Goal: Task Accomplishment & Management: Manage account settings

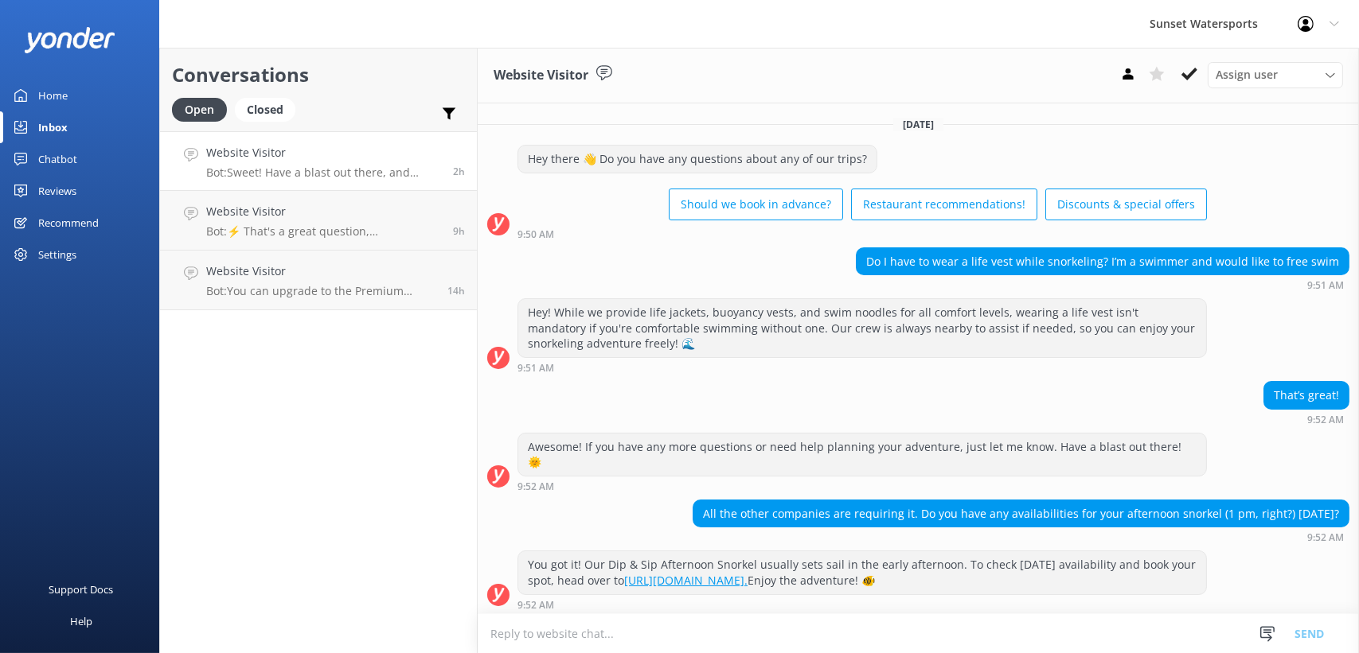
scroll to position [273, 0]
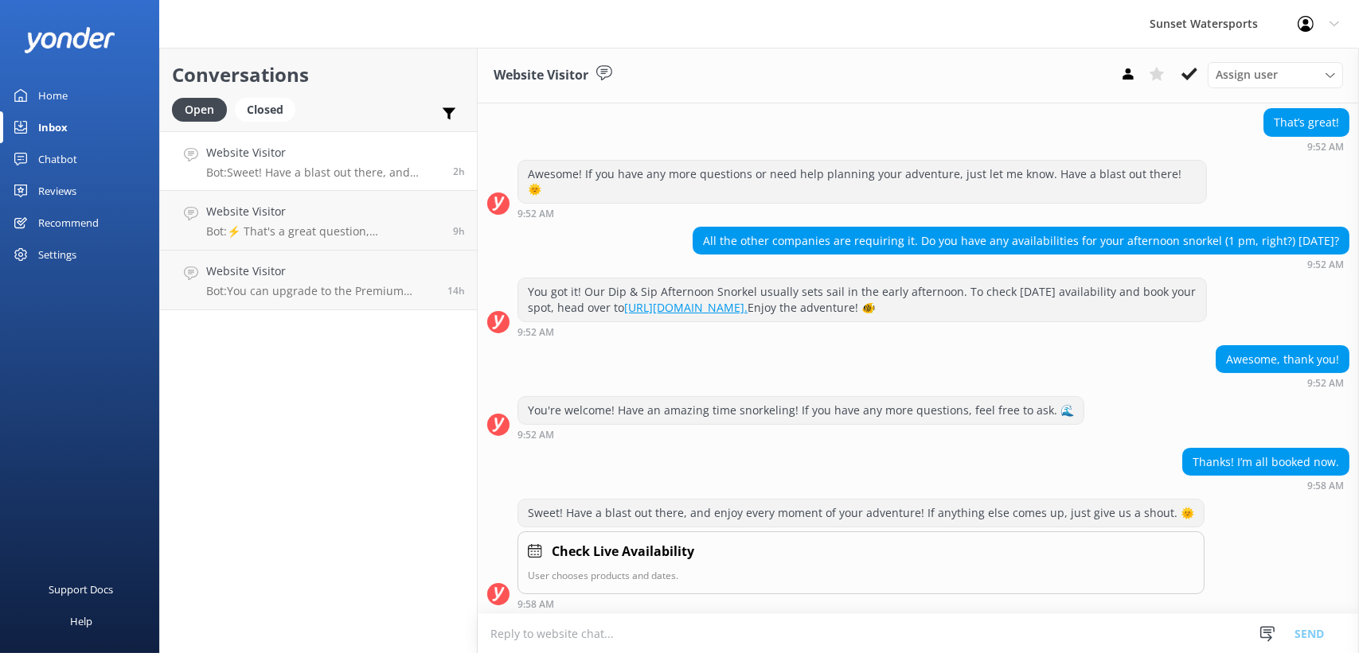
click at [305, 170] on p "Bot: Sweet! Have a blast out there, and enjoy every moment of your adventure! I…" at bounding box center [323, 173] width 235 height 14
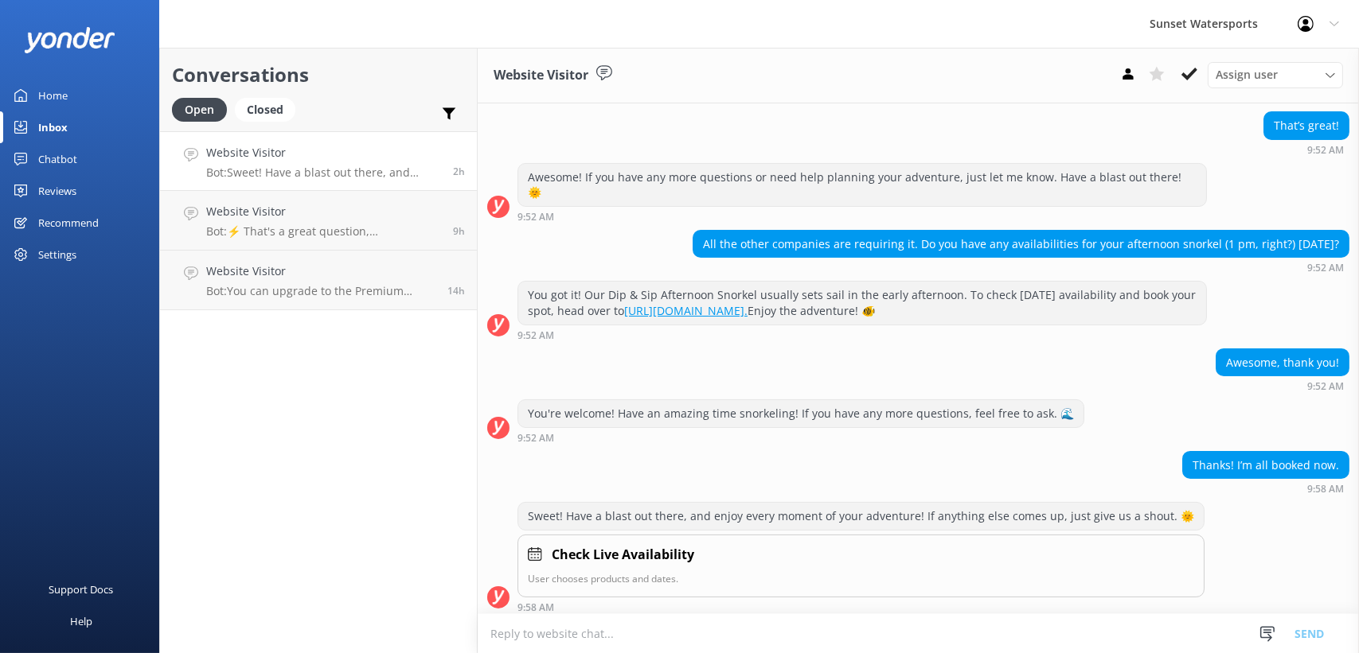
scroll to position [273, 0]
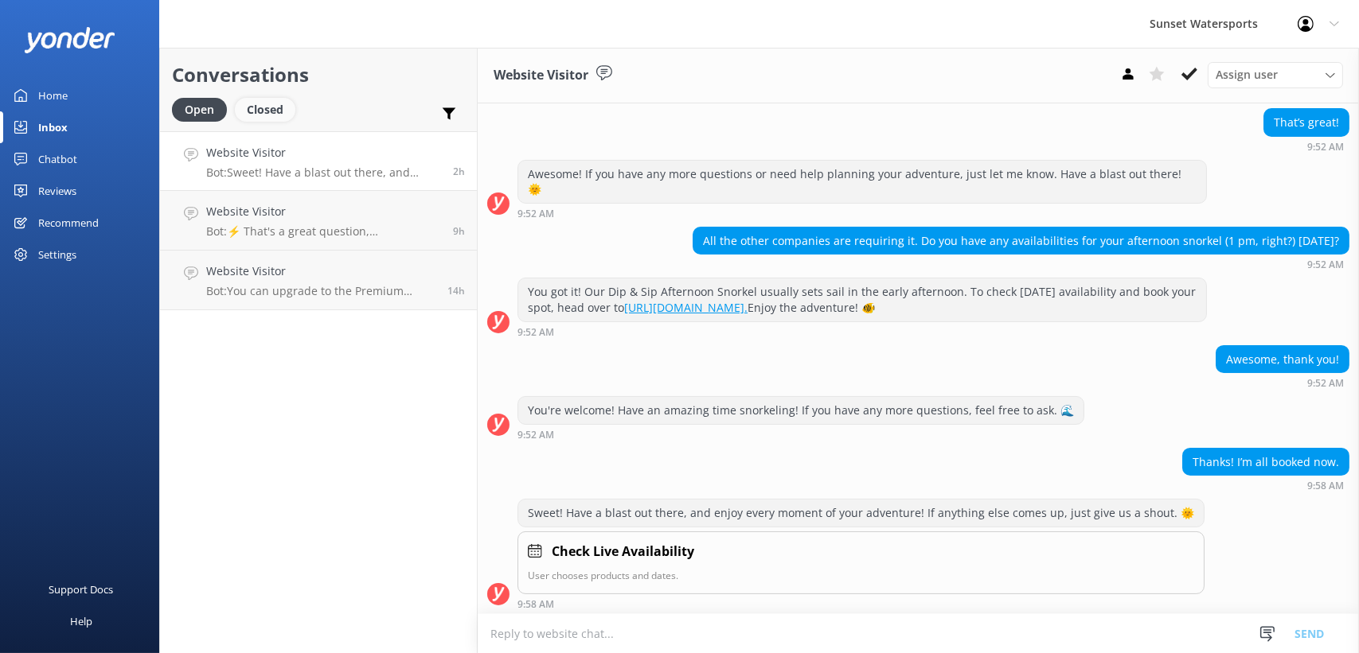
click at [258, 105] on div "Closed" at bounding box center [265, 110] width 60 height 24
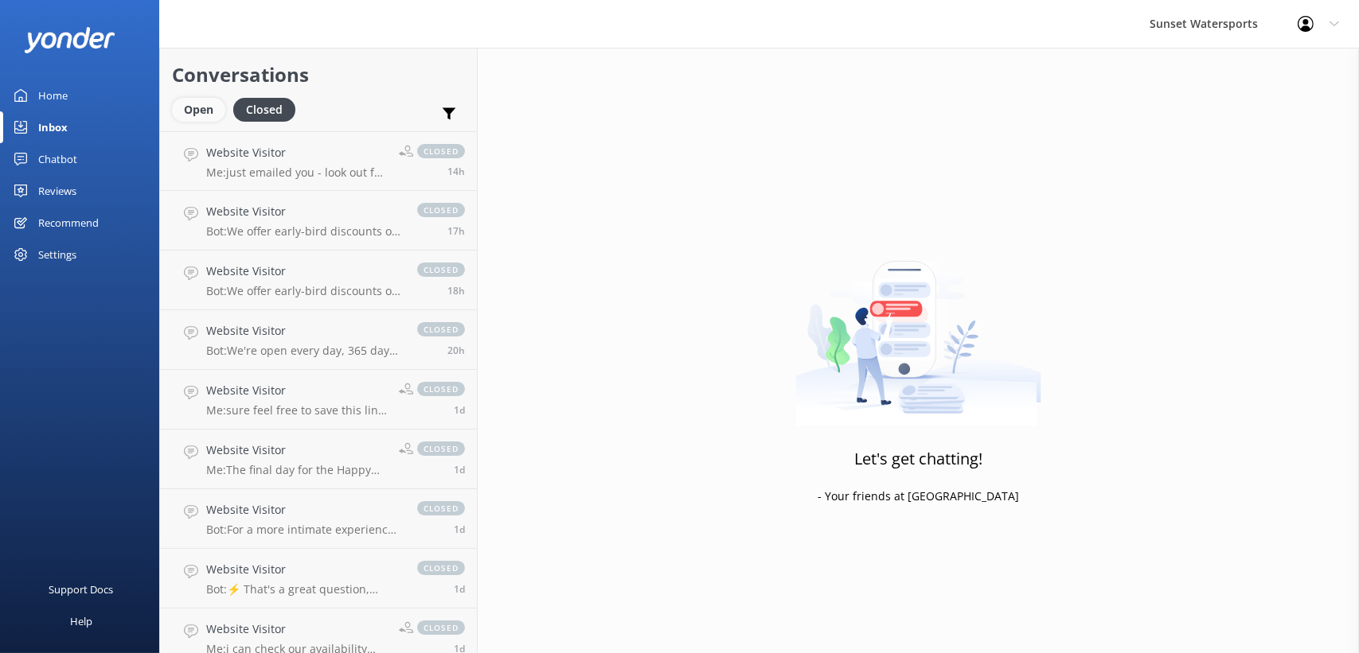
click at [187, 103] on div "Open" at bounding box center [198, 110] width 53 height 24
